Goal: Transaction & Acquisition: Book appointment/travel/reservation

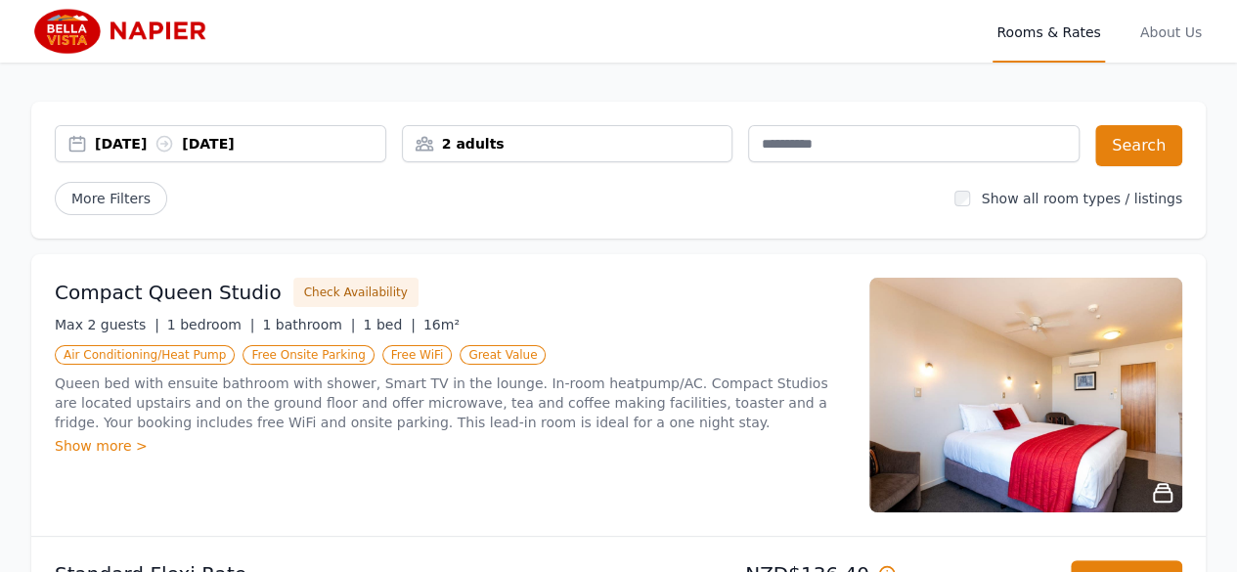
click at [132, 144] on div "[DATE] [DATE]" at bounding box center [240, 144] width 290 height 20
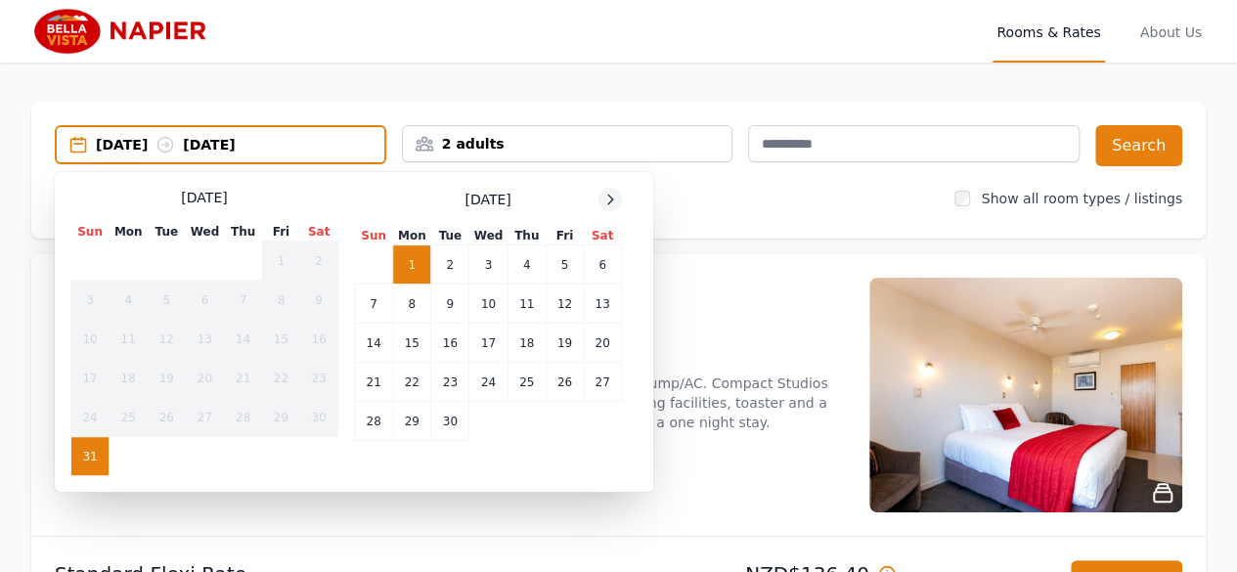
click at [619, 199] on div at bounding box center [609, 199] width 23 height 23
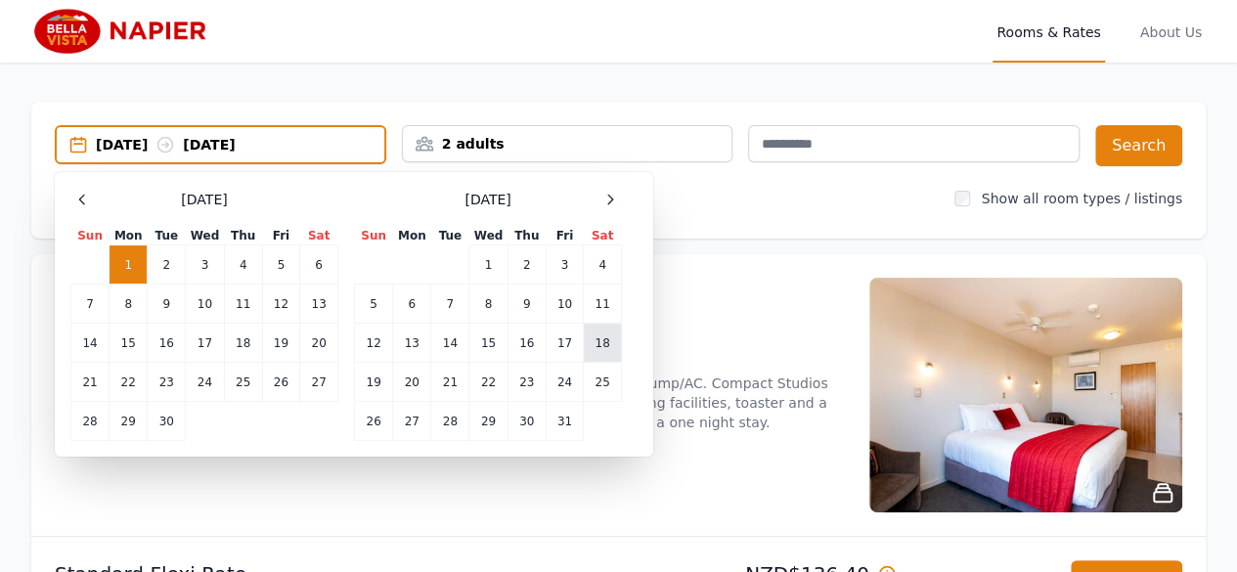
click at [599, 341] on td "18" at bounding box center [603, 343] width 38 height 39
click at [374, 382] on td "19" at bounding box center [374, 382] width 38 height 39
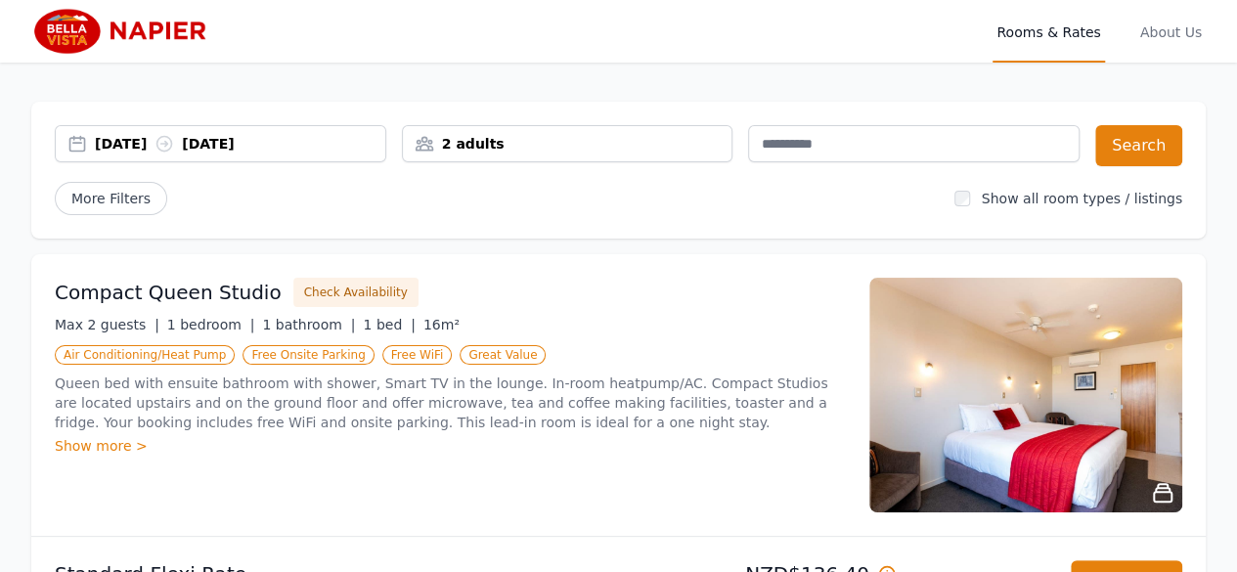
click at [526, 143] on div "2 adults" at bounding box center [568, 144] width 330 height 20
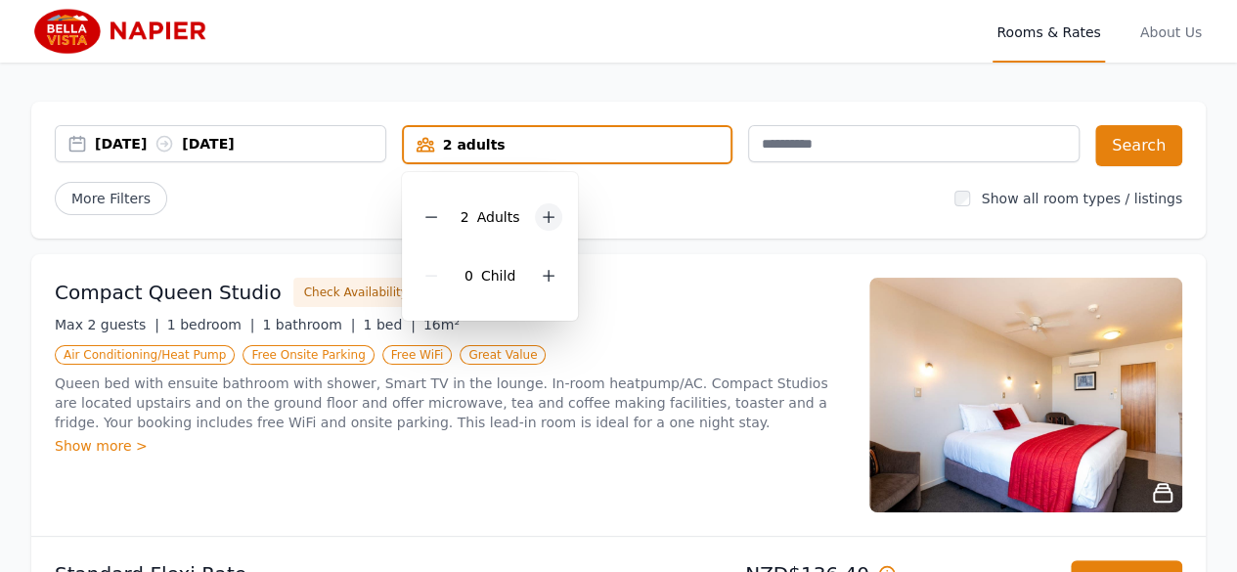
click at [541, 215] on icon at bounding box center [549, 217] width 16 height 16
click at [541, 214] on icon at bounding box center [549, 217] width 16 height 16
click at [776, 195] on div "More Filters" at bounding box center [497, 198] width 884 height 33
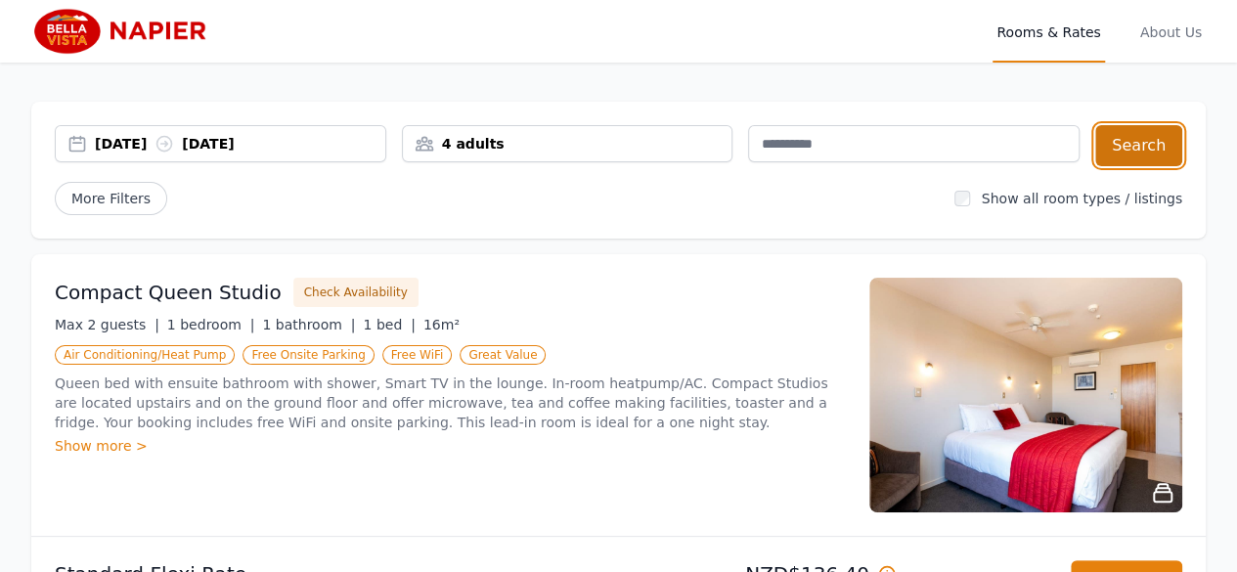
click at [1130, 151] on button "Search" at bounding box center [1138, 145] width 87 height 41
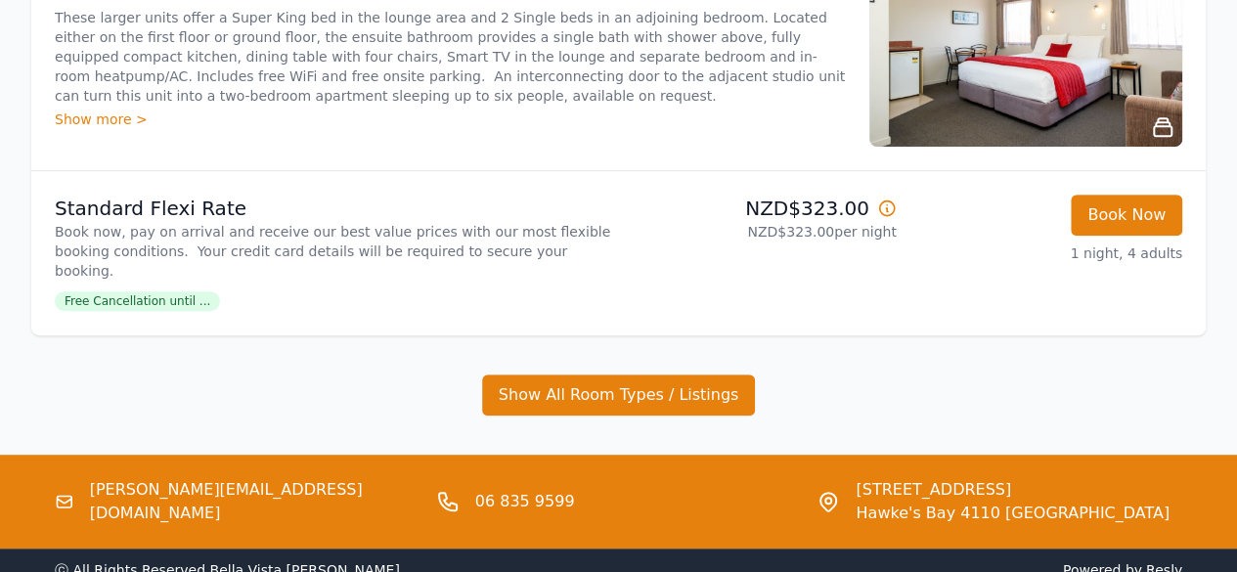
scroll to position [196, 0]
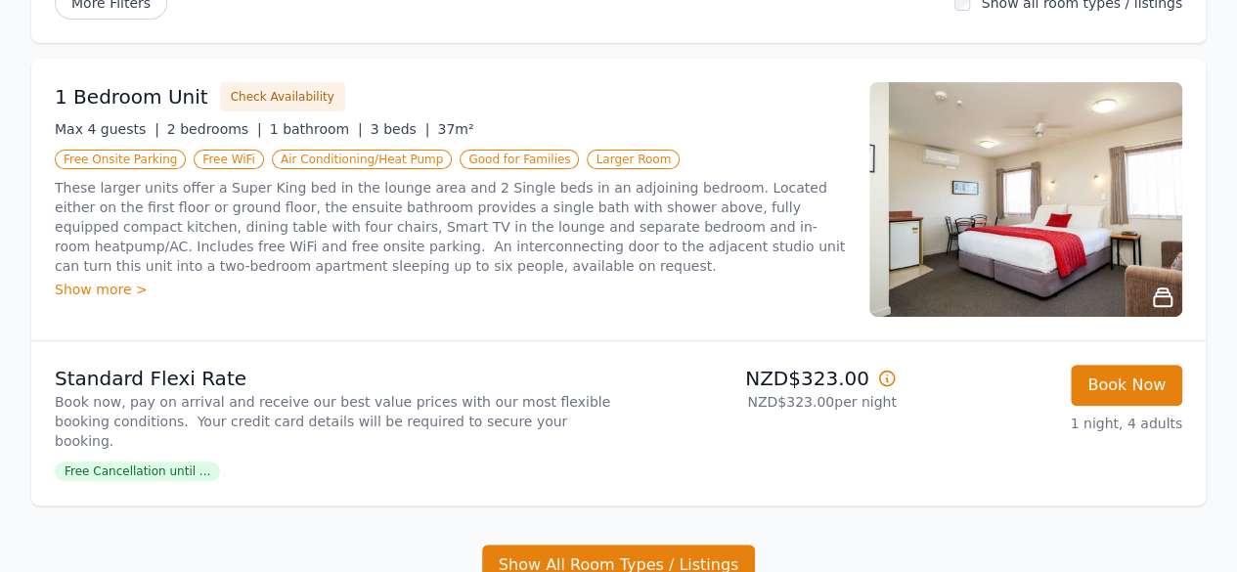
click at [102, 289] on div "Show more >" at bounding box center [450, 290] width 791 height 20
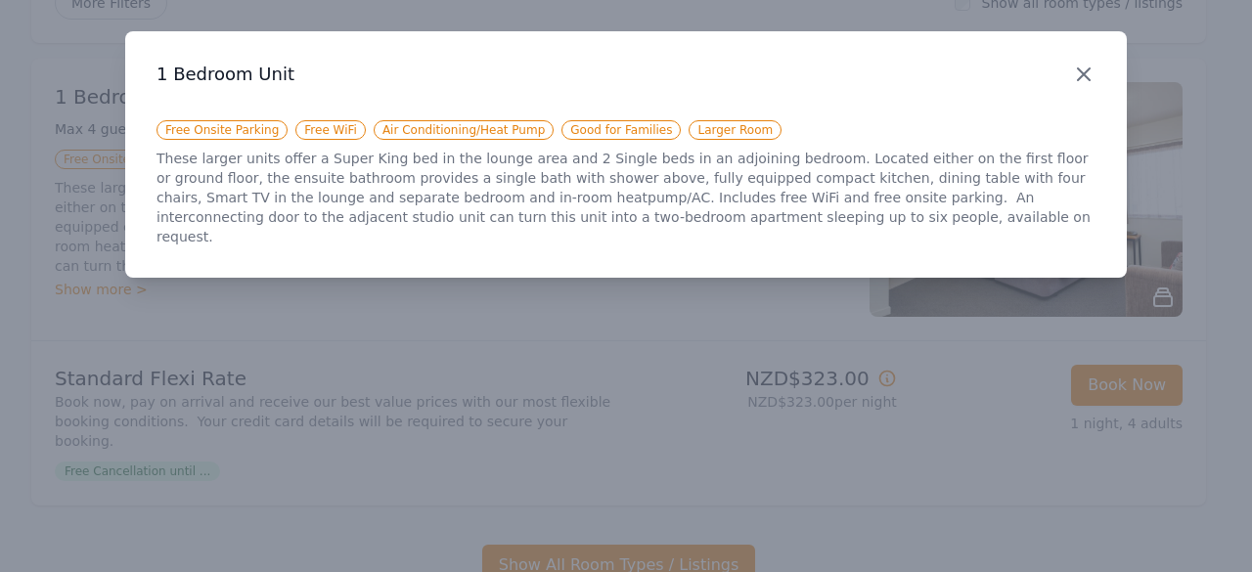
click at [1076, 66] on icon "button" at bounding box center [1083, 74] width 23 height 23
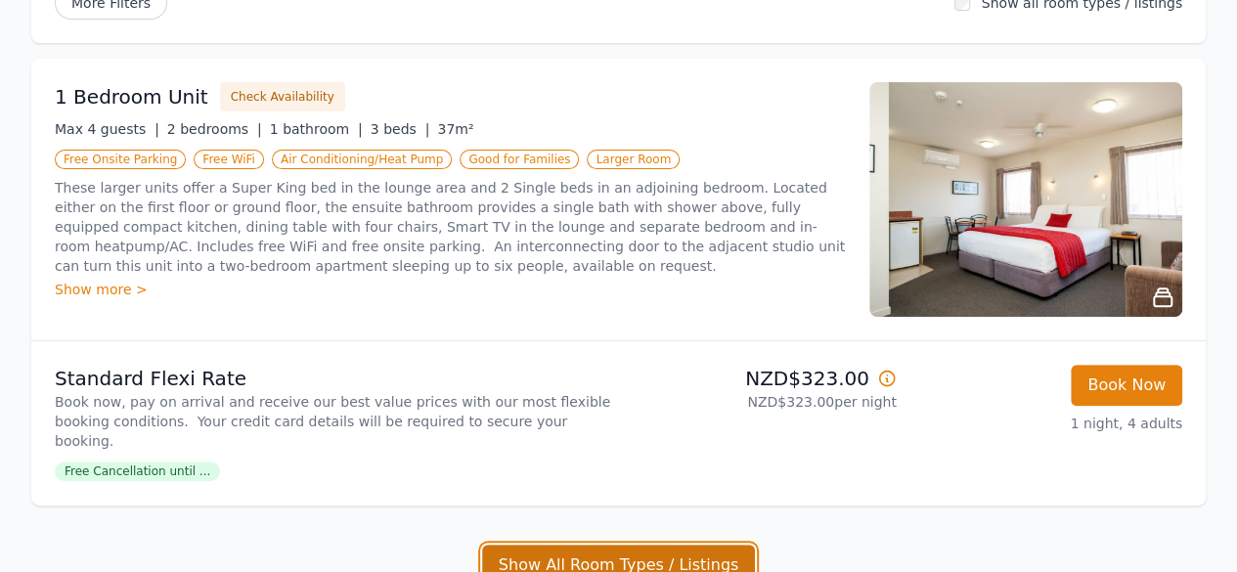
click at [628, 545] on button "Show All Room Types / Listings" at bounding box center [619, 565] width 274 height 41
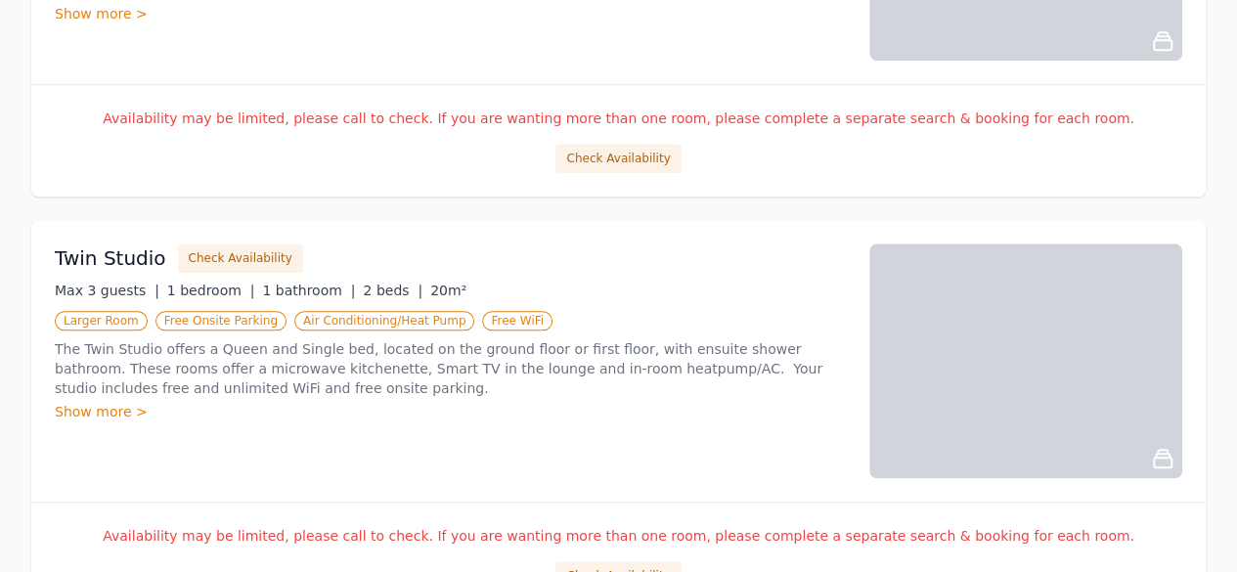
scroll to position [845, 0]
